Goal: Task Accomplishment & Management: Use online tool/utility

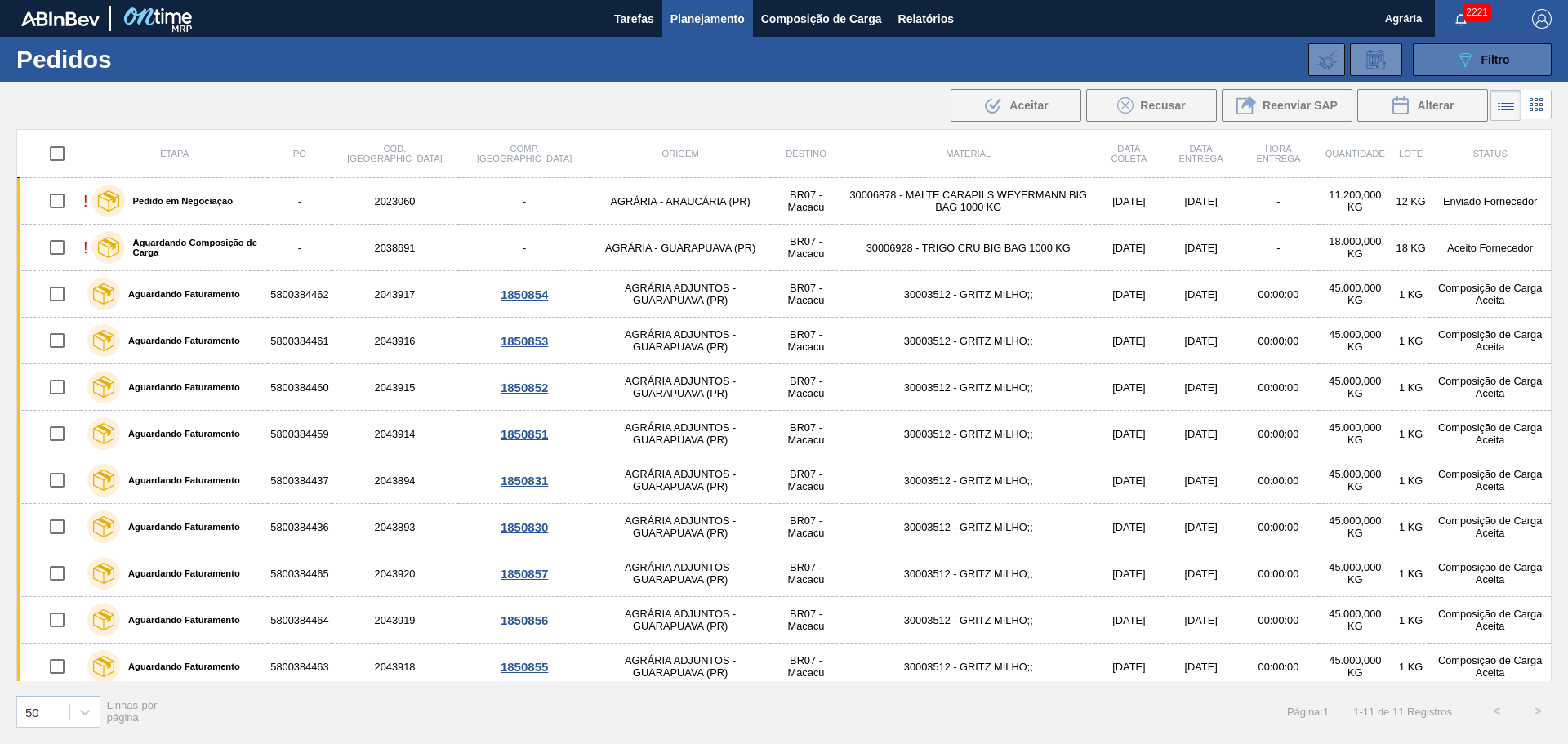
click at [1482, 65] on span "Filtro" at bounding box center [1496, 59] width 29 height 13
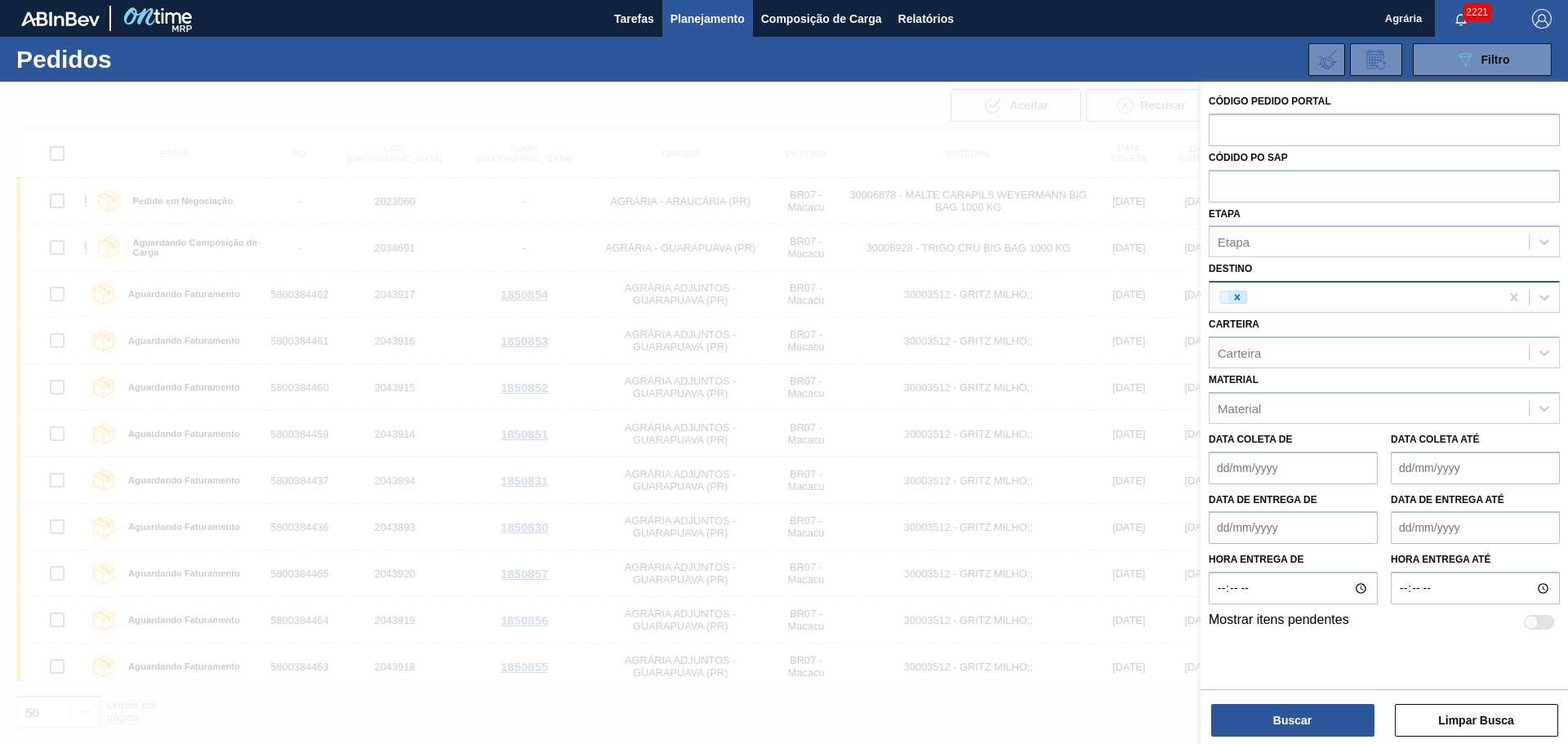
click at [1238, 294] on icon at bounding box center [1237, 297] width 11 height 11
click at [1547, 294] on icon at bounding box center [1544, 297] width 16 height 16
type input "colo"
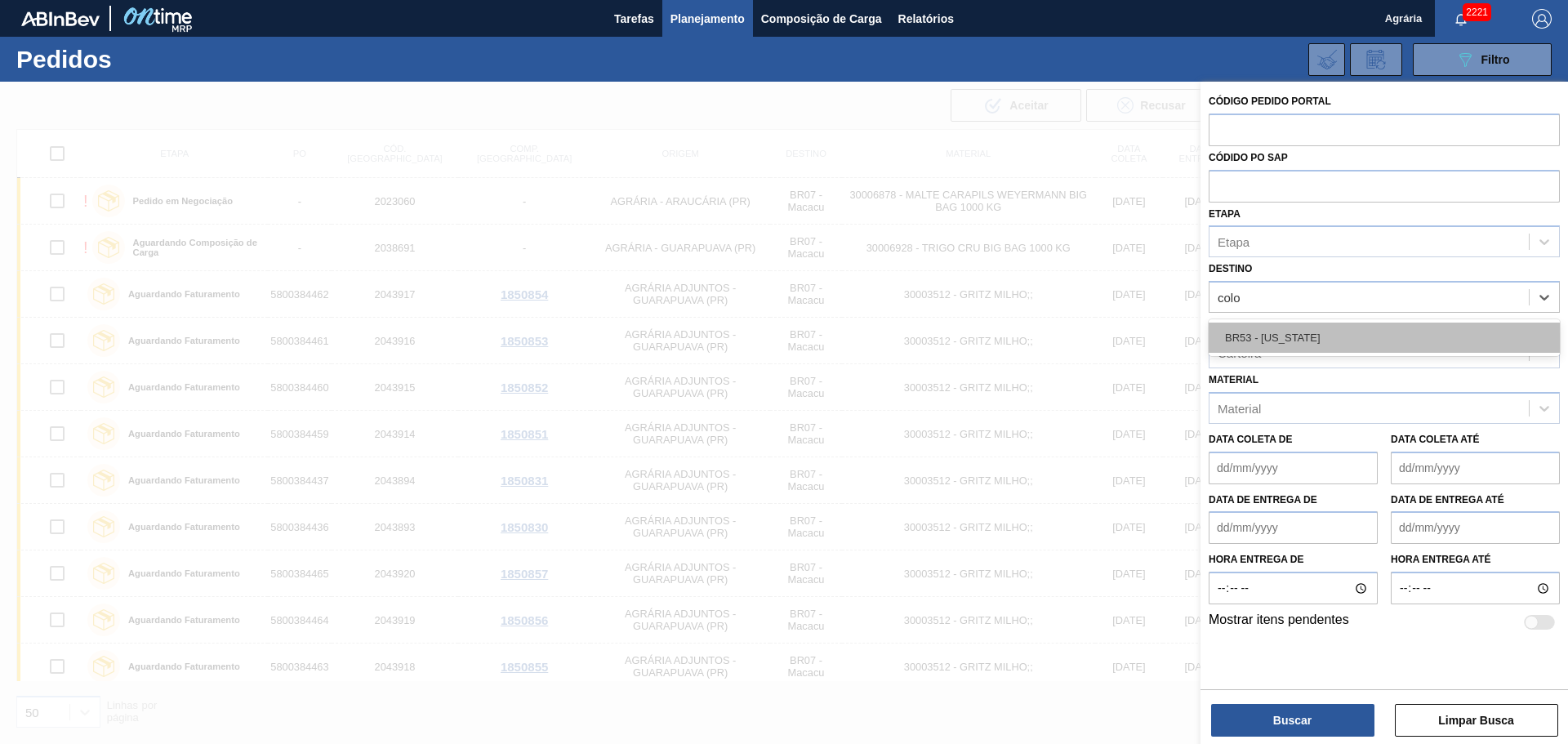
click at [1289, 338] on div "BR53 - Colorado" at bounding box center [1384, 338] width 351 height 30
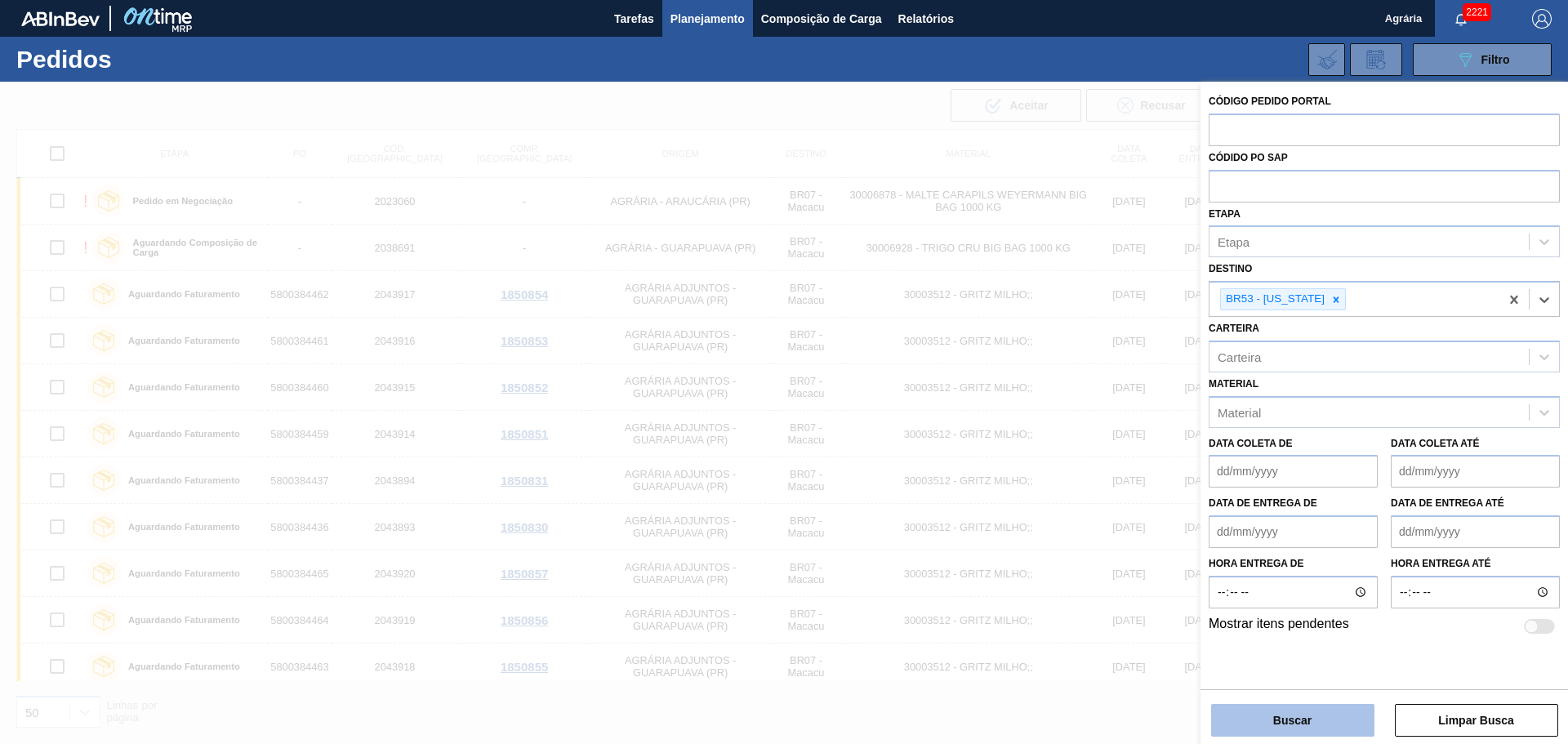
click at [1270, 719] on button "Buscar" at bounding box center [1292, 720] width 163 height 33
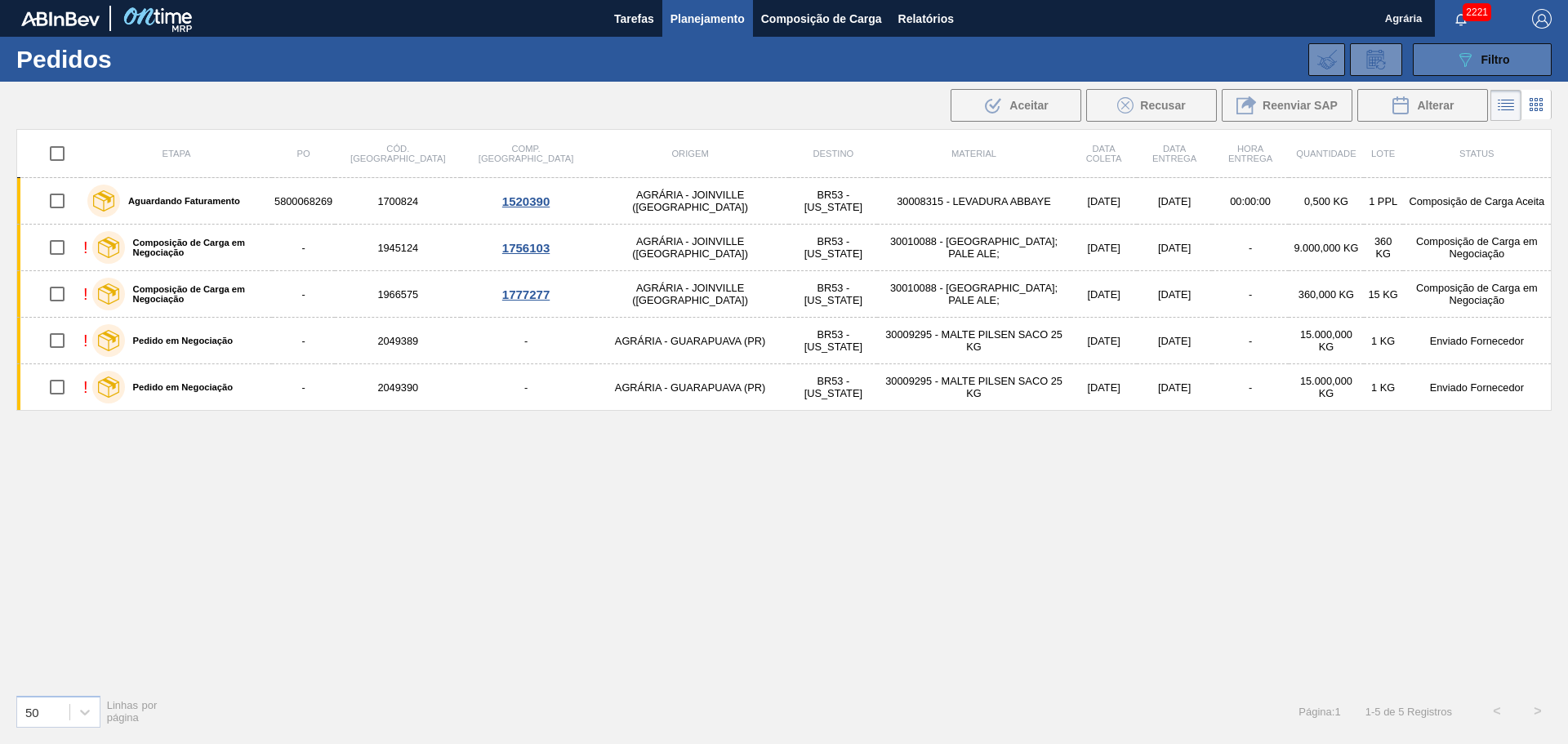
click at [1458, 65] on icon "089F7B8B-B2A5-4AFE-B5C0-19BA573D28AC" at bounding box center [1466, 60] width 20 height 20
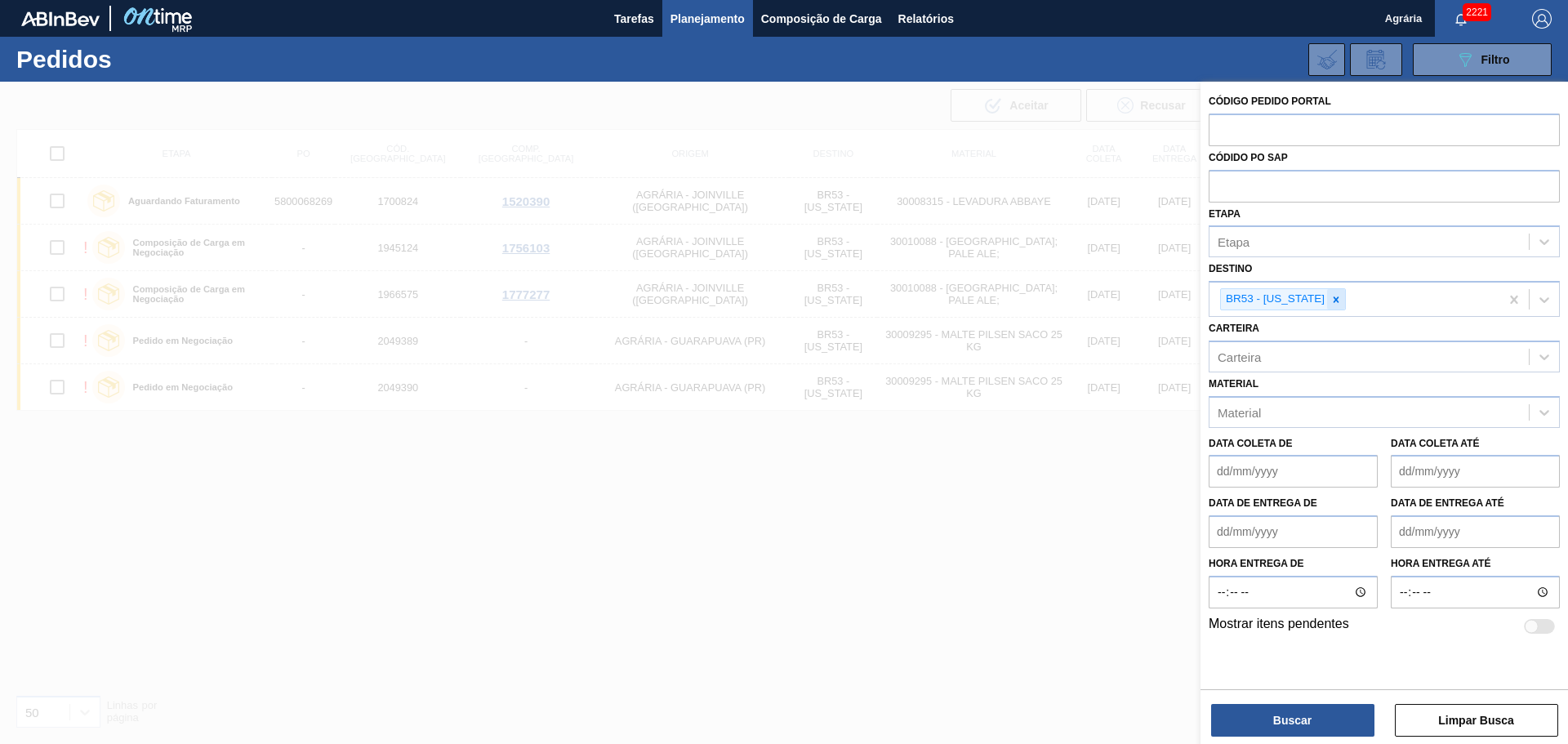
click at [1331, 296] on icon at bounding box center [1336, 299] width 11 height 11
type input "bohe"
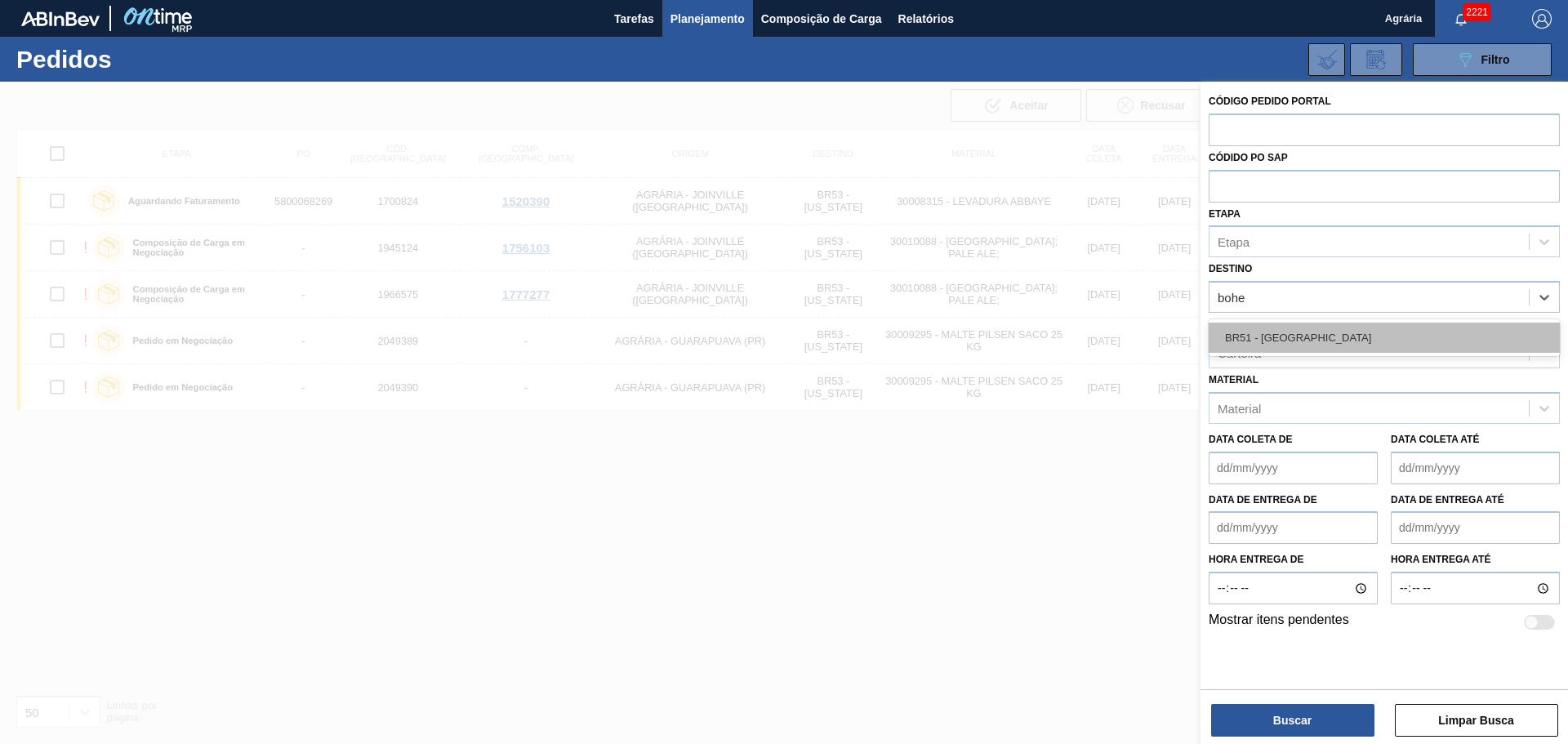
click at [1300, 332] on div "BR51 - Bohemia" at bounding box center [1384, 338] width 351 height 30
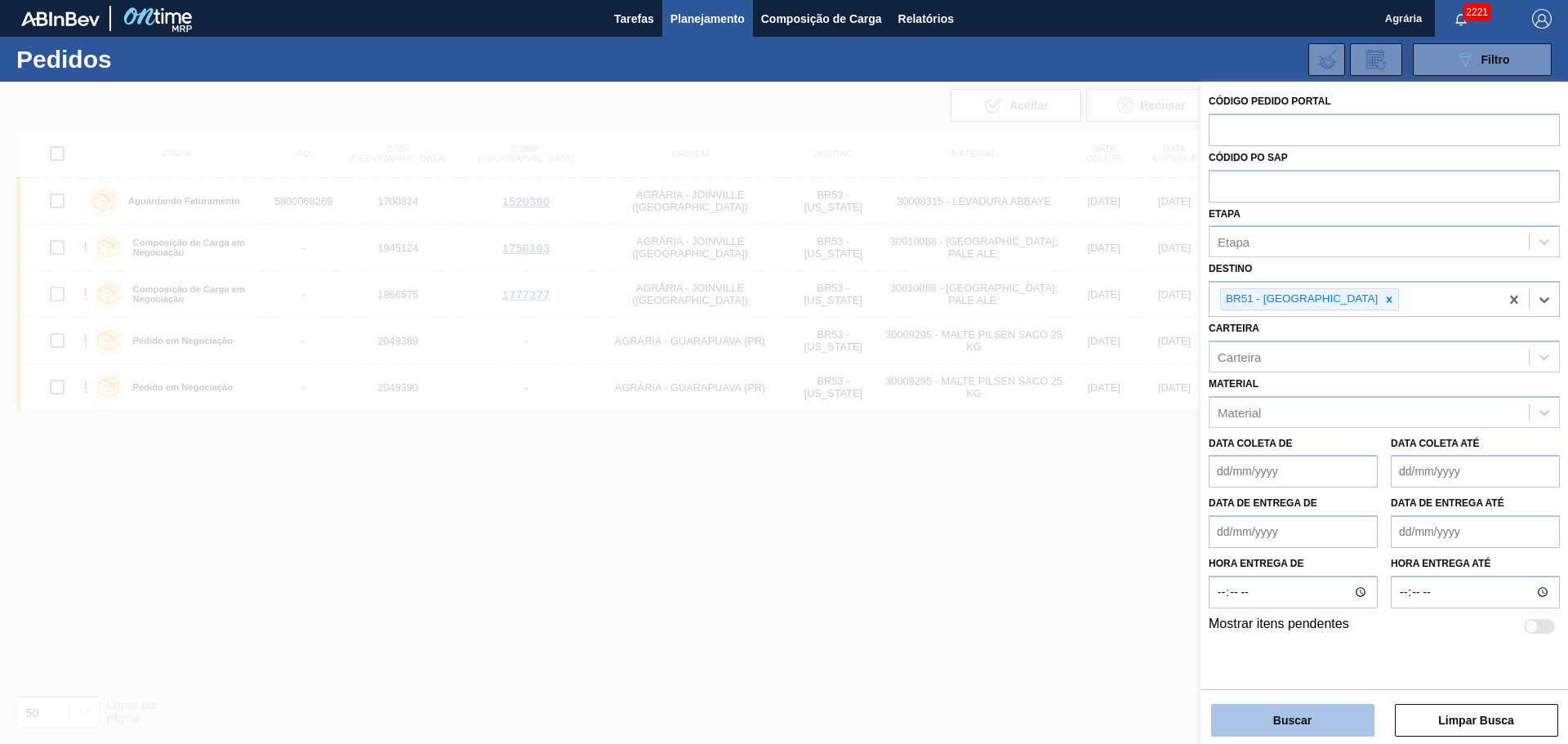
click at [1321, 725] on button "Buscar" at bounding box center [1292, 720] width 163 height 33
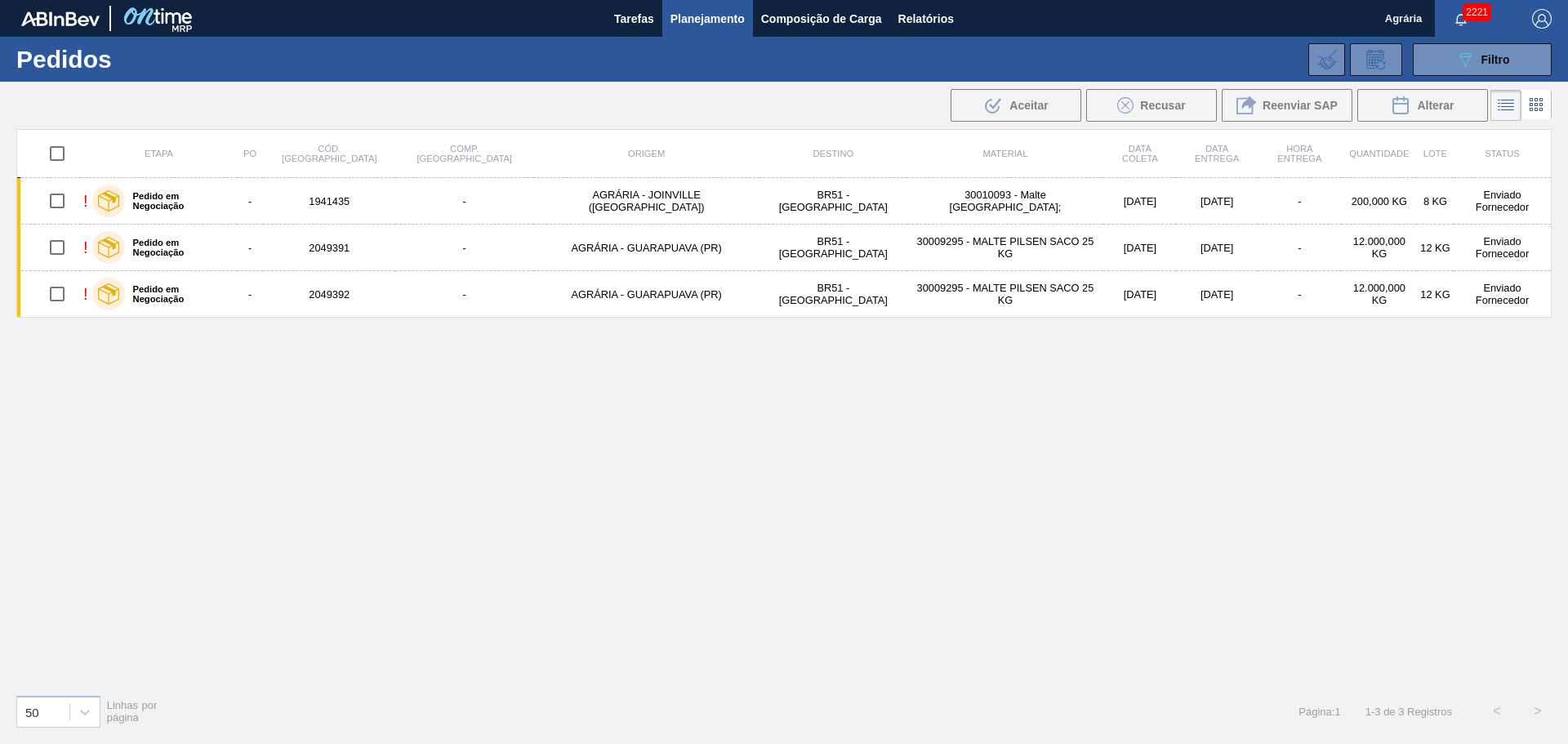
drag, startPoint x: 858, startPoint y: 294, endPoint x: 616, endPoint y: 388, distance: 260.1
click at [616, 388] on div "Etapa PO Cód. Pedido Comp. Carga Origem Destino Material Data coleta Data Entre…" at bounding box center [784, 405] width 1536 height 552
click at [824, 30] on button "Composição de Carga" at bounding box center [821, 18] width 137 height 37
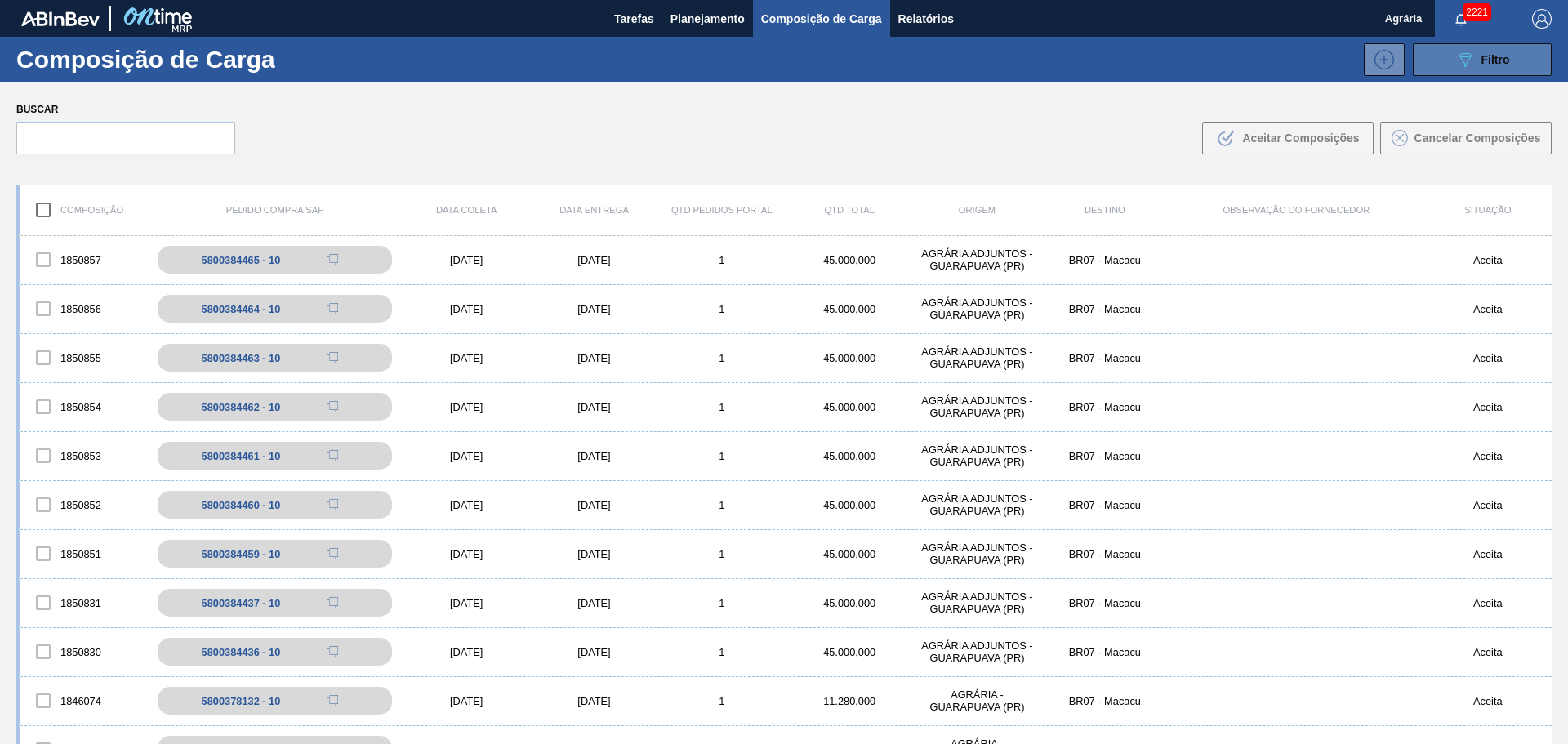
click at [1442, 56] on button "089F7B8B-B2A5-4AFE-B5C0-19BA573D28AC Filtro" at bounding box center [1482, 59] width 139 height 33
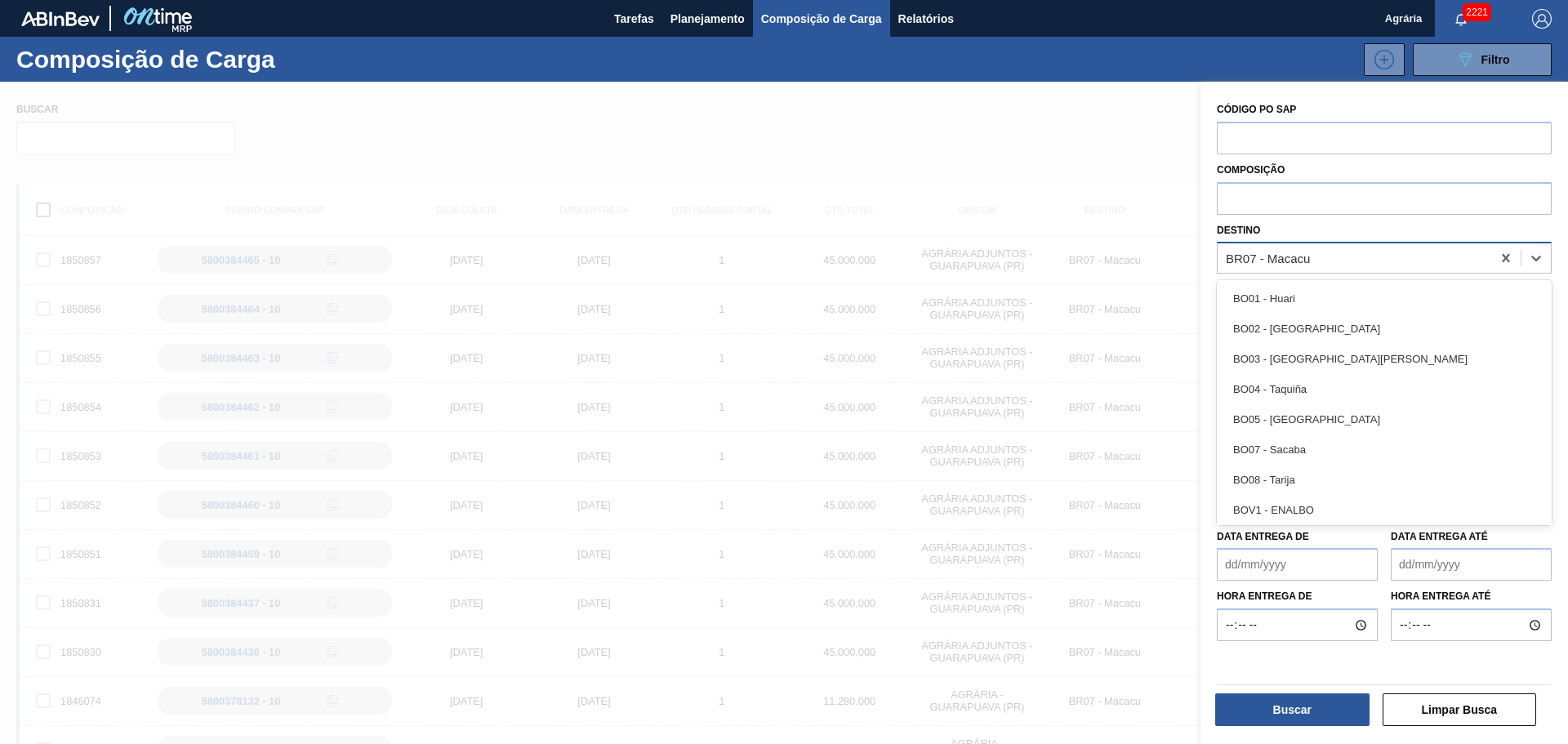
click at [1321, 265] on div "BR07 - Macacu" at bounding box center [1355, 259] width 274 height 24
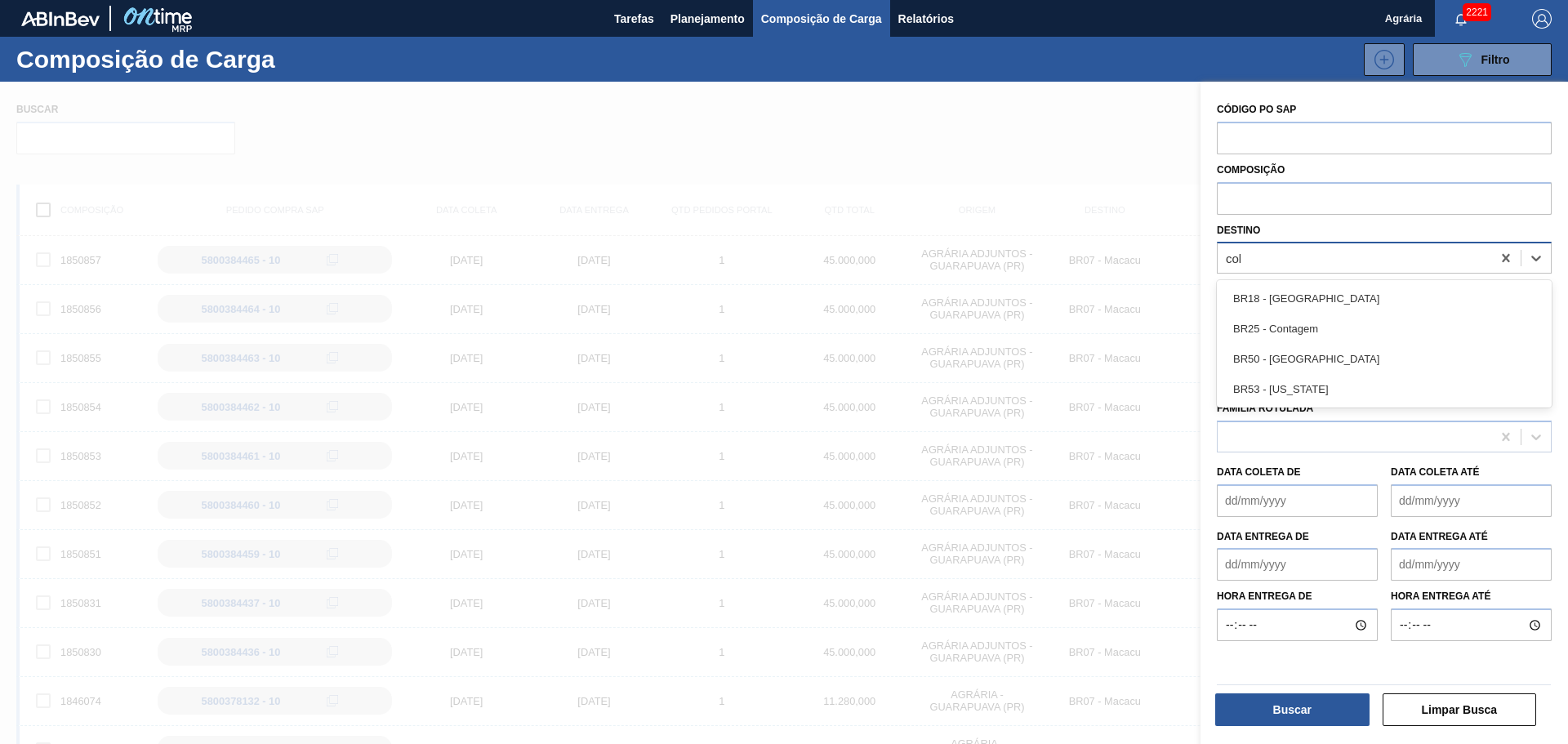
type input "colo"
click at [1261, 314] on div "BR53 - Colorado" at bounding box center [1384, 298] width 335 height 37
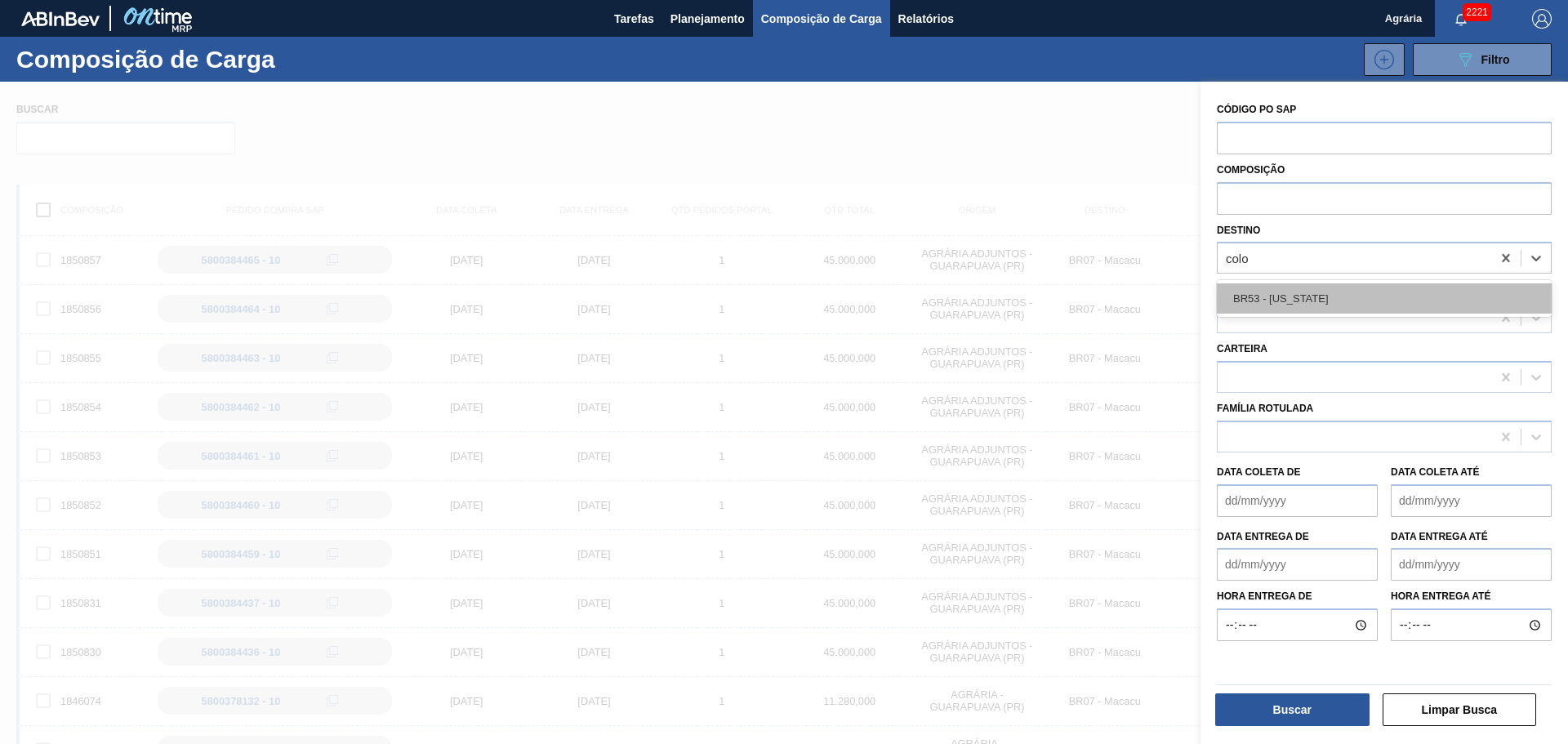
click at [1280, 300] on div "BR53 - Colorado" at bounding box center [1384, 298] width 335 height 30
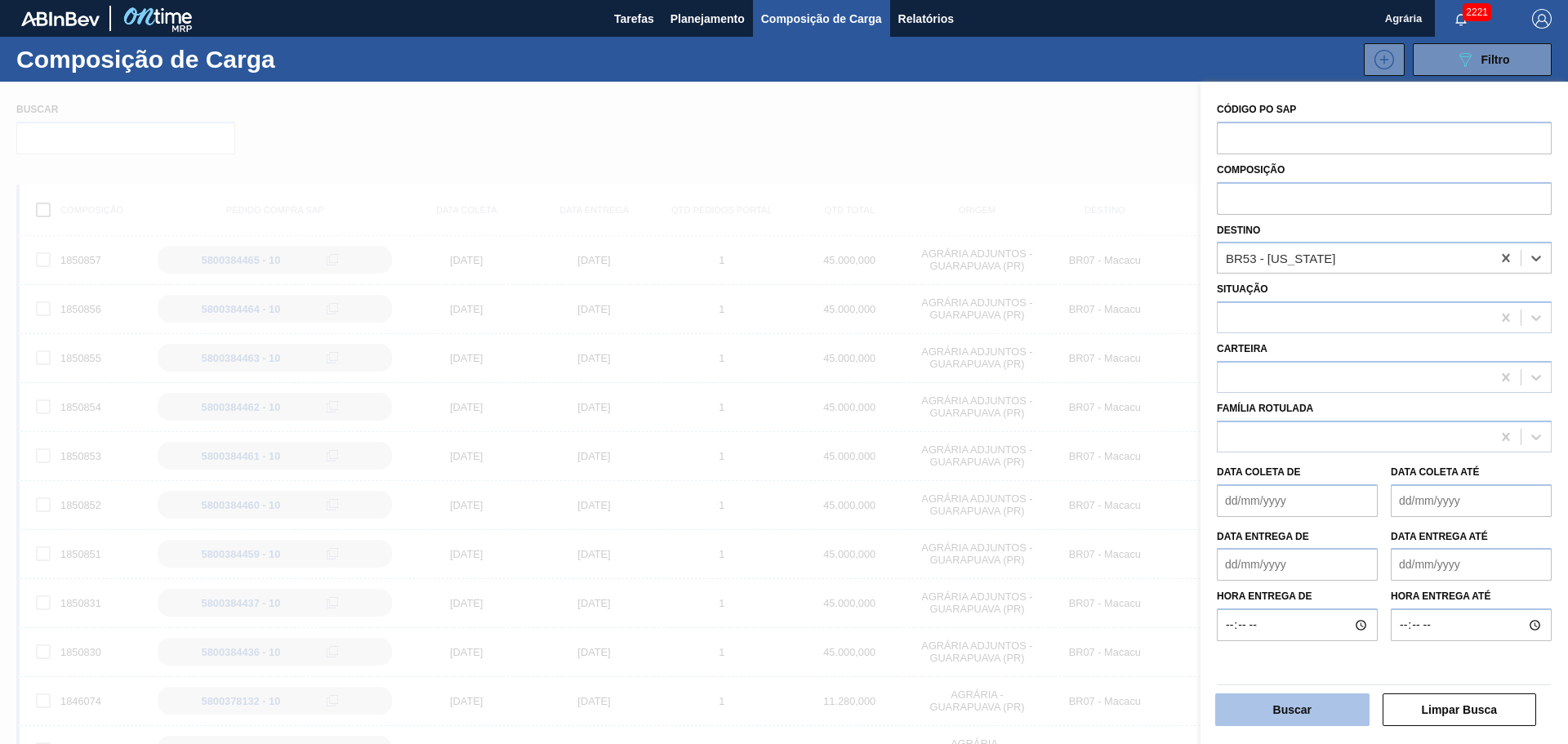
click at [1298, 717] on button "Buscar" at bounding box center [1292, 709] width 154 height 33
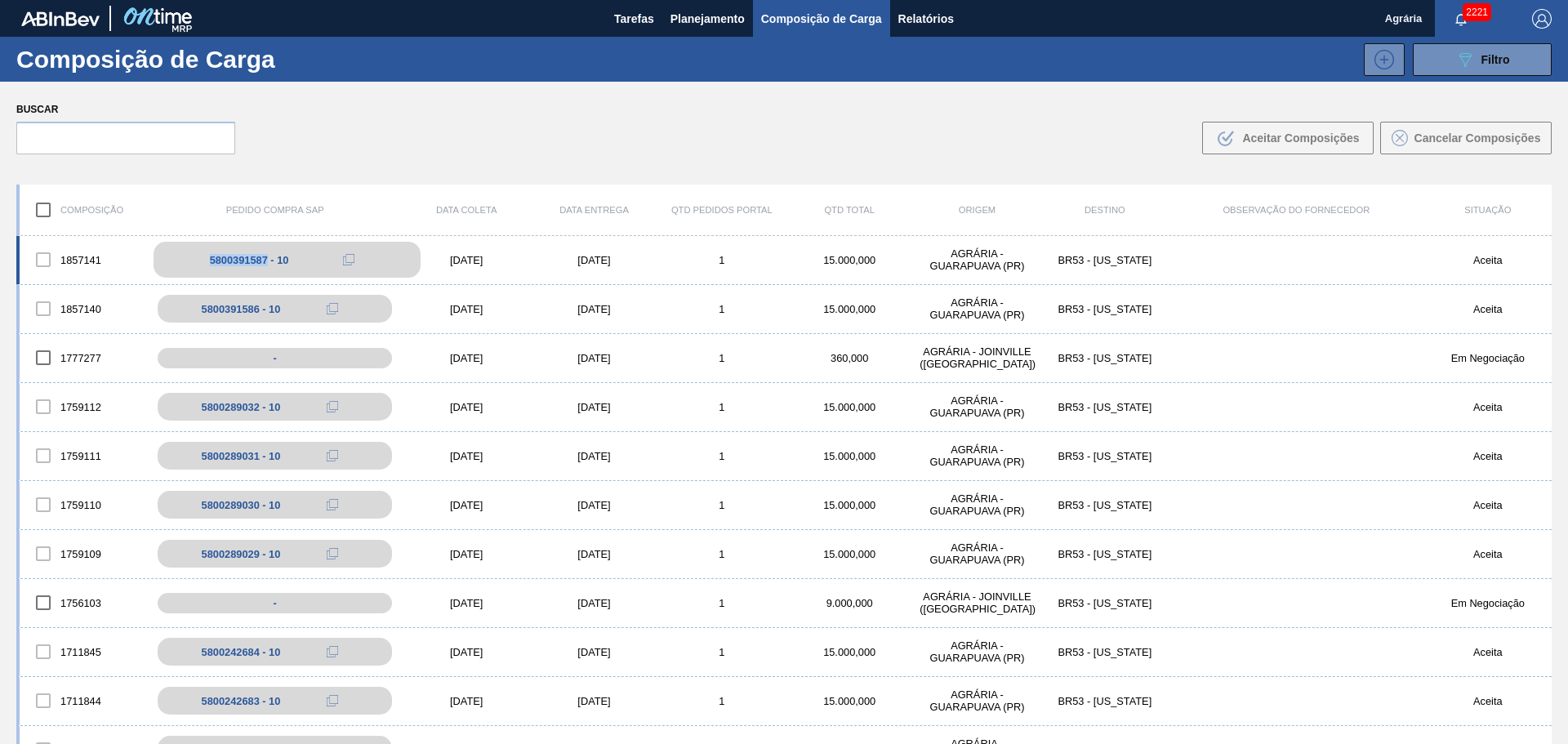
drag, startPoint x: 195, startPoint y: 257, endPoint x: 268, endPoint y: 257, distance: 72.7
click at [268, 257] on div "5800391587 - 10" at bounding box center [287, 260] width 267 height 36
copy div "5800391587"
drag, startPoint x: 1454, startPoint y: 67, endPoint x: 1416, endPoint y: 192, distance: 130.7
click at [1456, 67] on icon "089F7B8B-B2A5-4AFE-B5C0-19BA573D28AC" at bounding box center [1466, 60] width 20 height 20
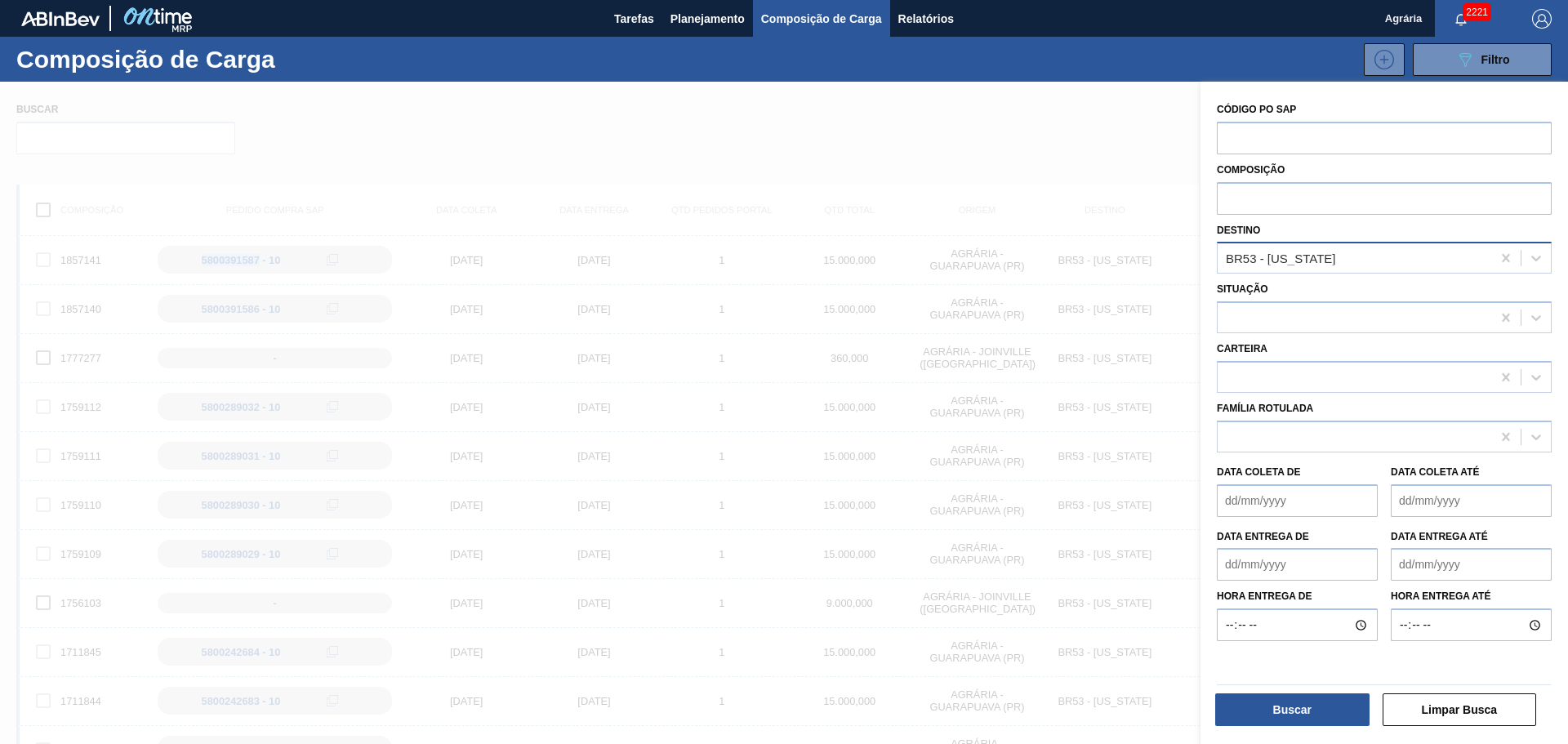
click at [1344, 270] on div "BR53 - Colorado" at bounding box center [1384, 258] width 335 height 32
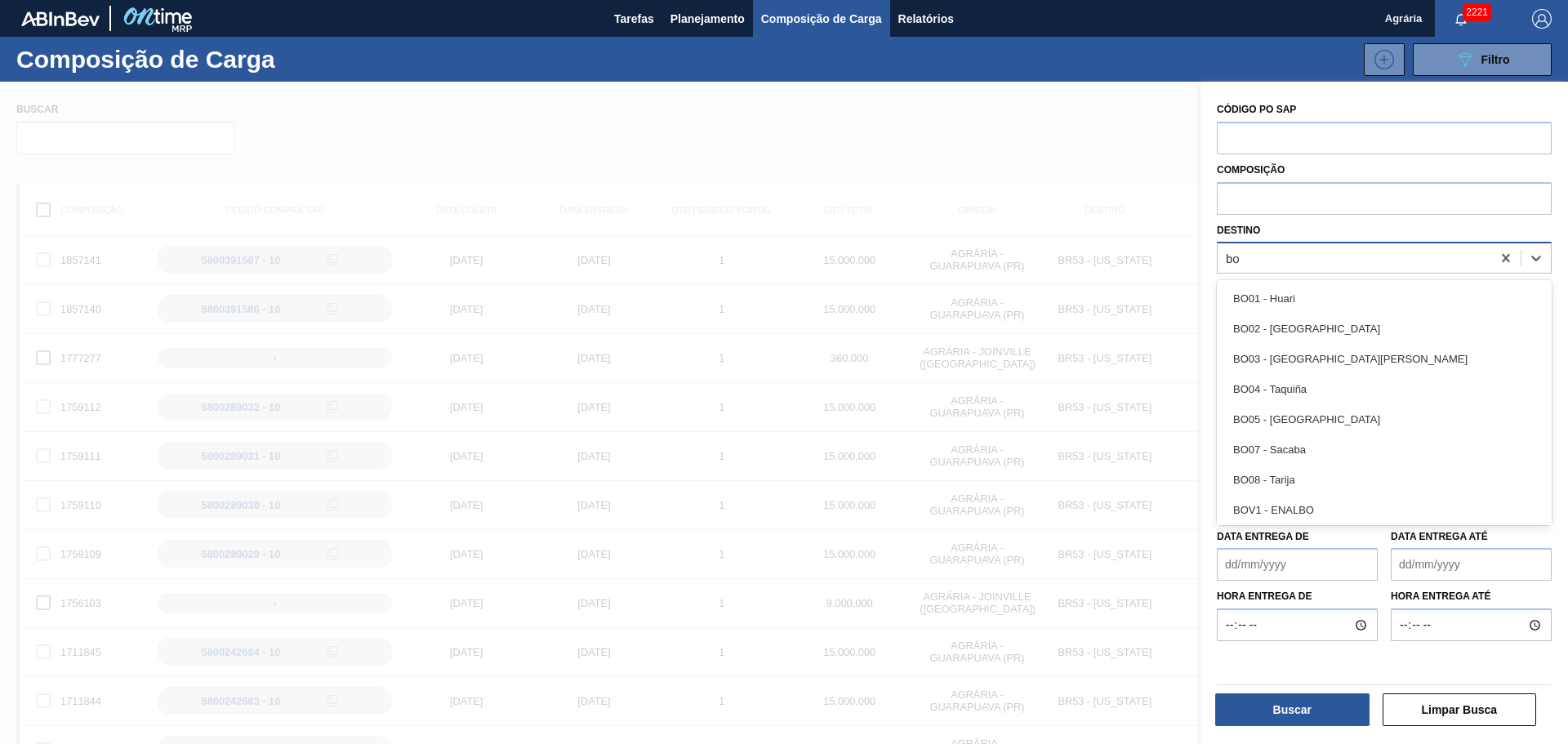
type input "boh"
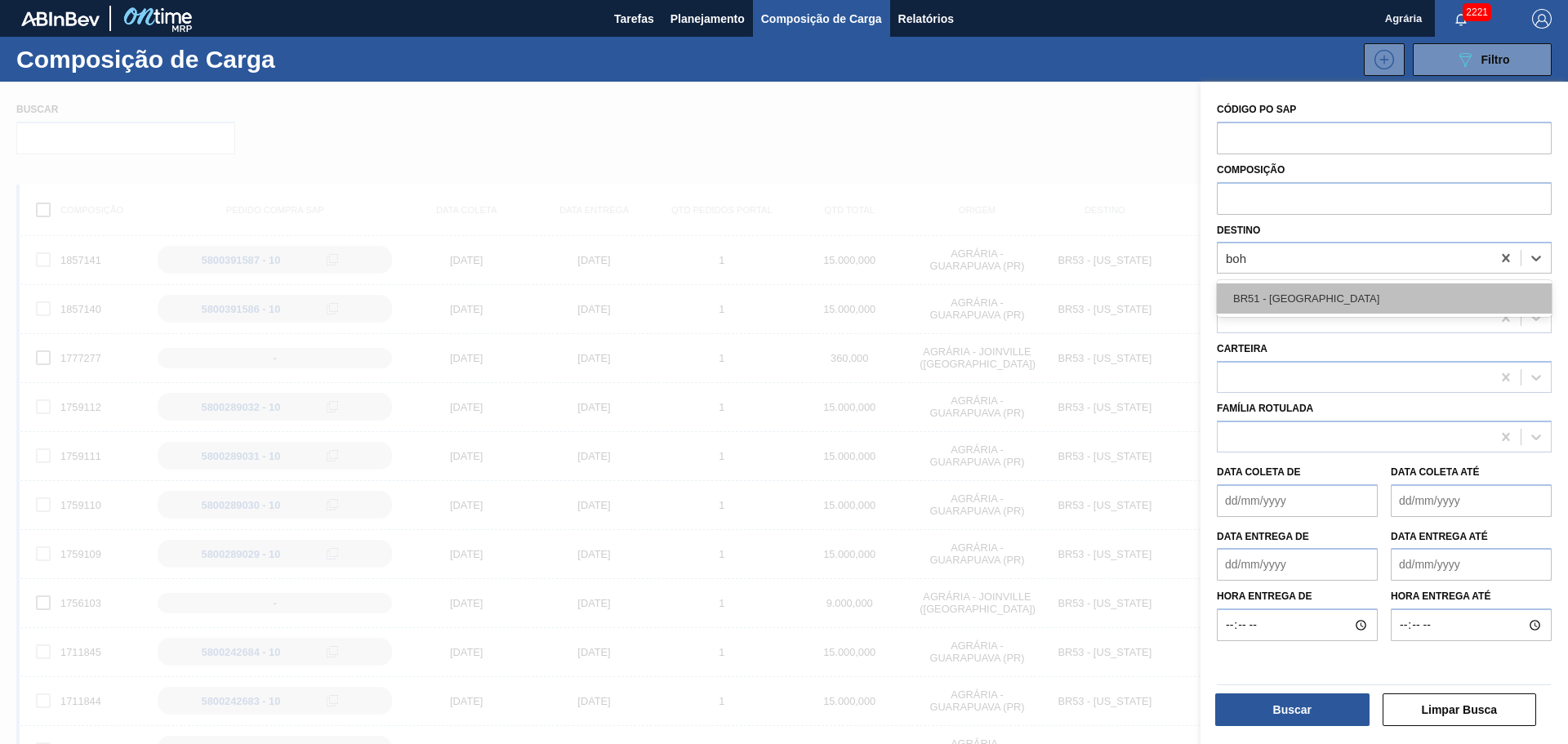
click at [1326, 291] on div "BR51 - Bohemia" at bounding box center [1384, 298] width 335 height 30
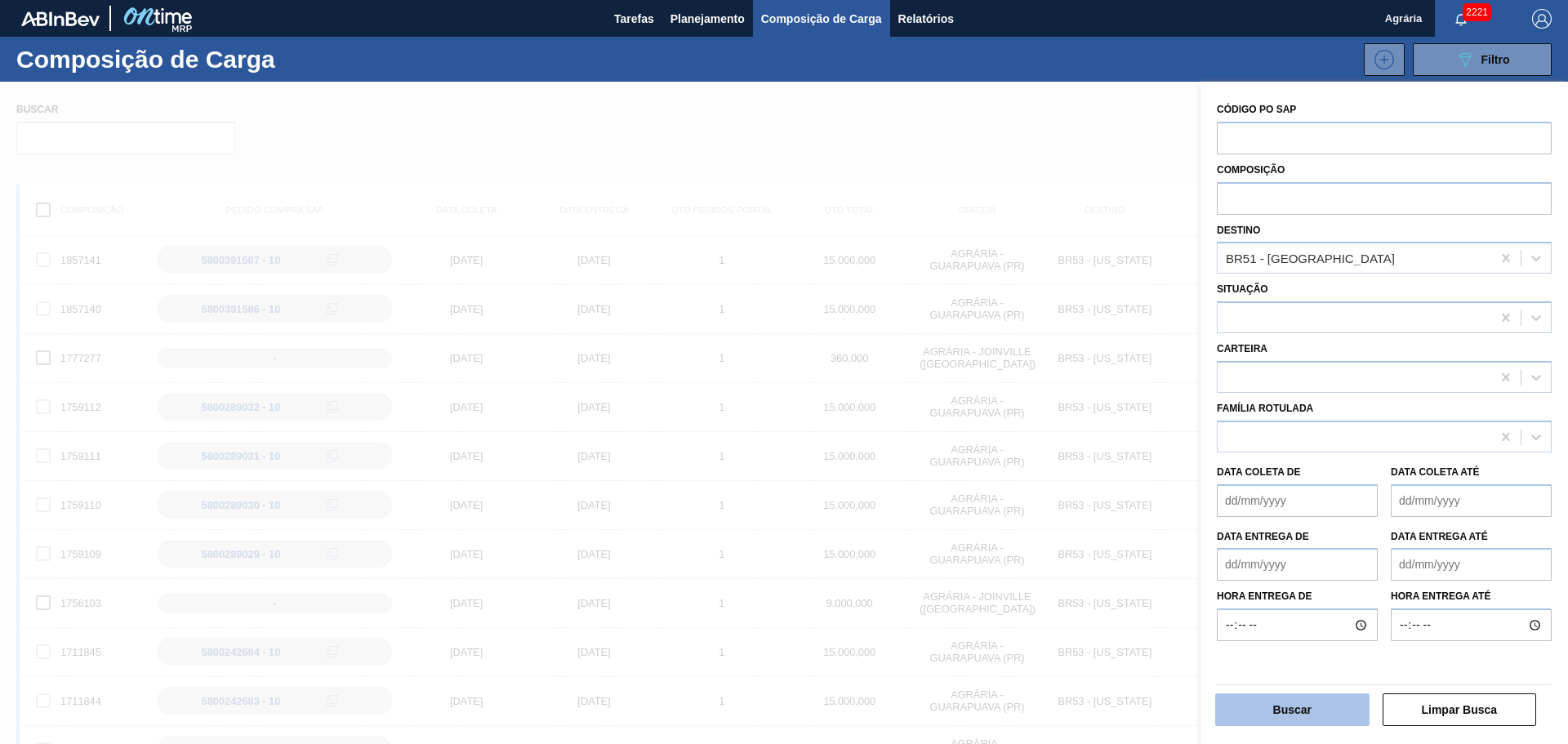
click at [1292, 712] on button "Buscar" at bounding box center [1292, 709] width 154 height 33
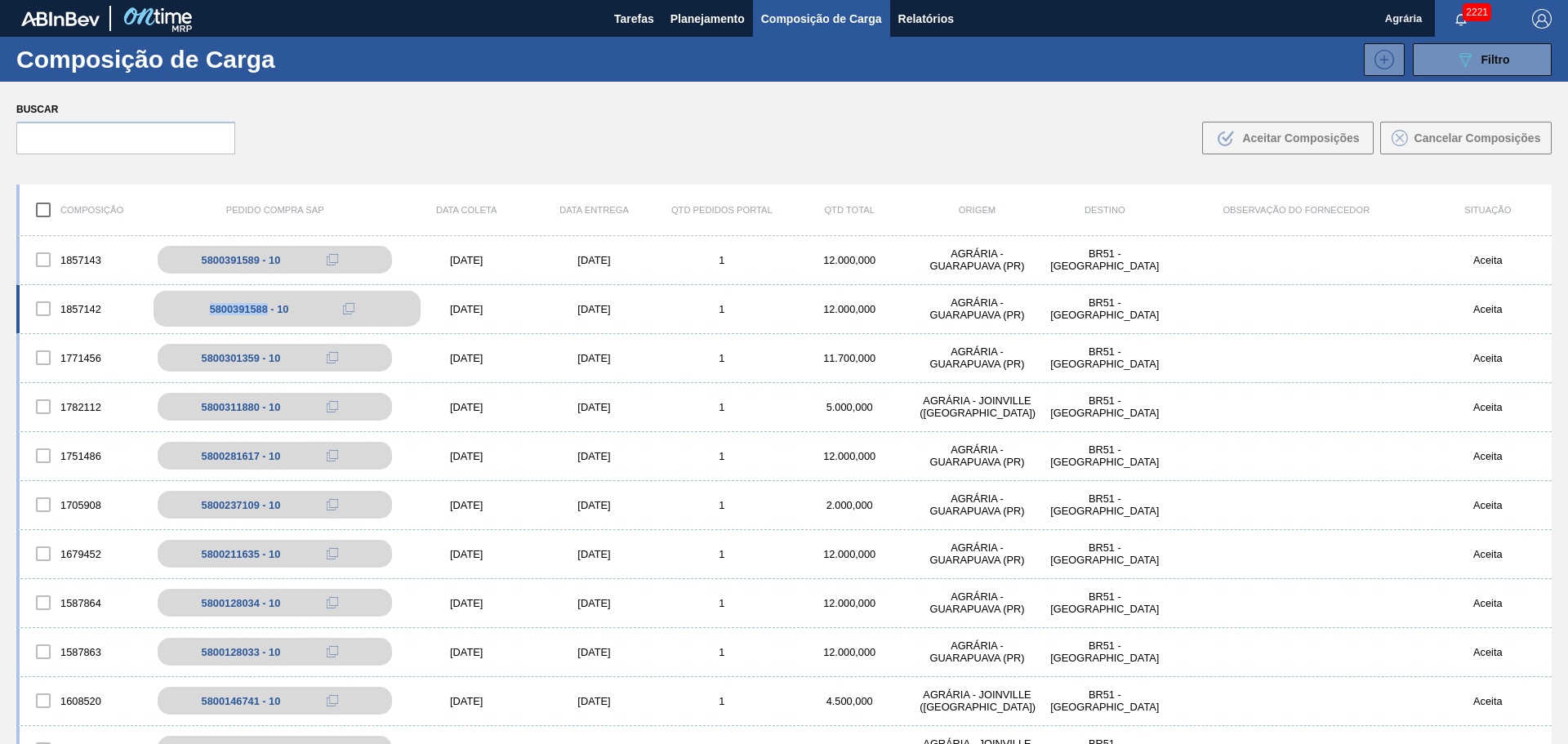
drag, startPoint x: 197, startPoint y: 311, endPoint x: 267, endPoint y: 308, distance: 70.3
click at [267, 308] on div "5800391588 - 10" at bounding box center [287, 309] width 267 height 36
copy div "5800391588"
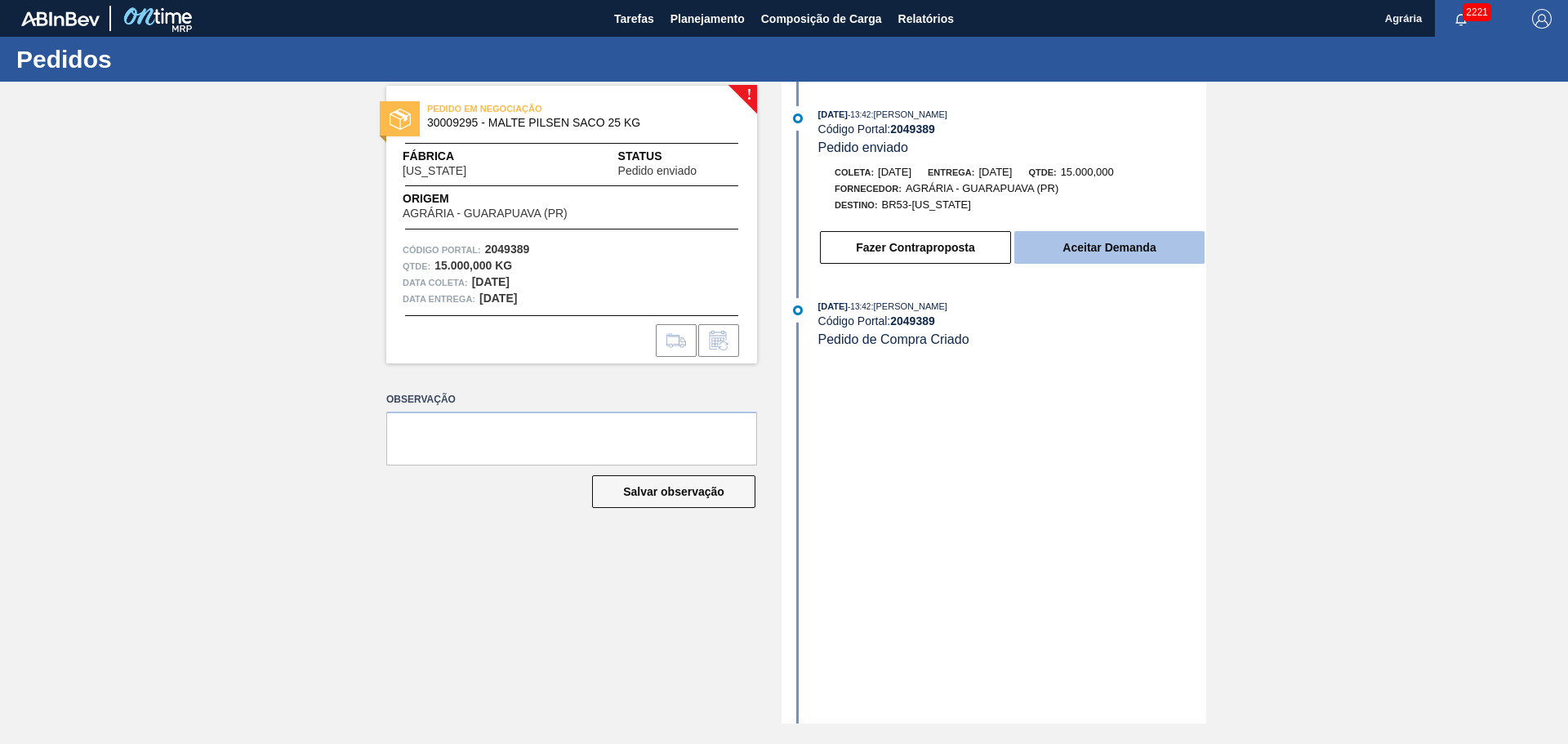
click at [1100, 255] on button "Aceitar Demanda" at bounding box center [1109, 247] width 190 height 33
click at [1109, 256] on button "Aceitar Demanda" at bounding box center [1109, 247] width 190 height 33
click at [1102, 252] on button "Aceitar Demanda" at bounding box center [1109, 247] width 190 height 33
click at [1101, 256] on button "Aceitar Demanda" at bounding box center [1109, 247] width 190 height 33
